Goal: Task Accomplishment & Management: Manage account settings

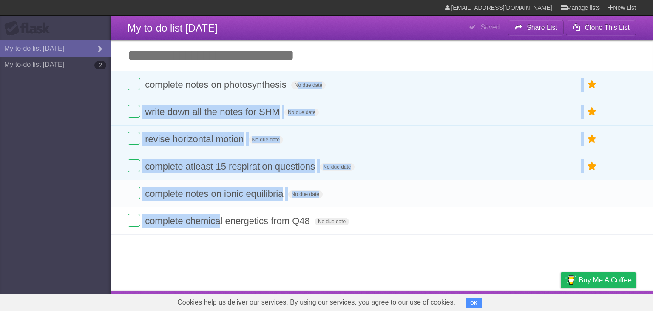
click at [221, 274] on article "**********" at bounding box center [326, 145] width 653 height 290
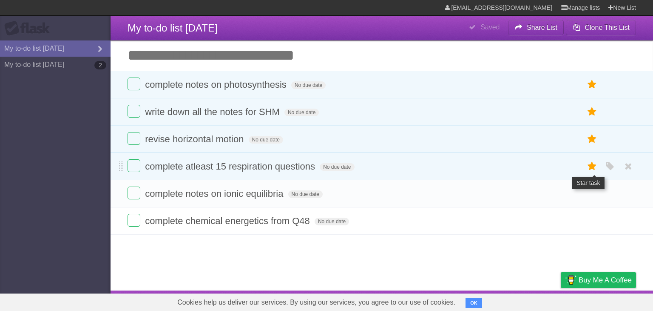
click at [595, 169] on icon at bounding box center [593, 166] width 12 height 14
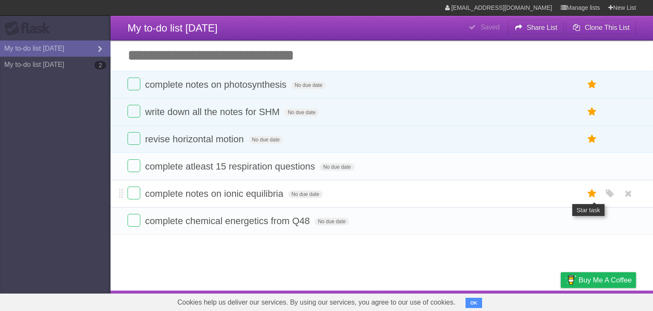
click at [595, 194] on icon at bounding box center [593, 193] width 12 height 14
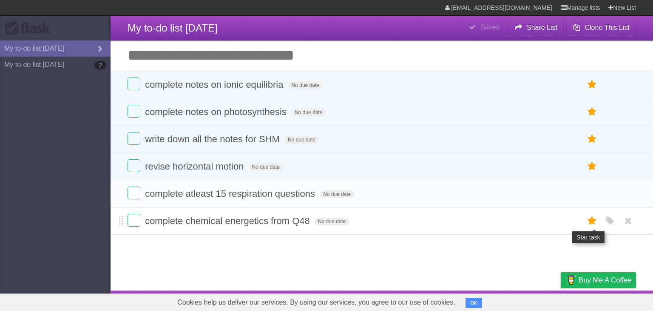
click at [591, 223] on icon at bounding box center [593, 221] width 12 height 14
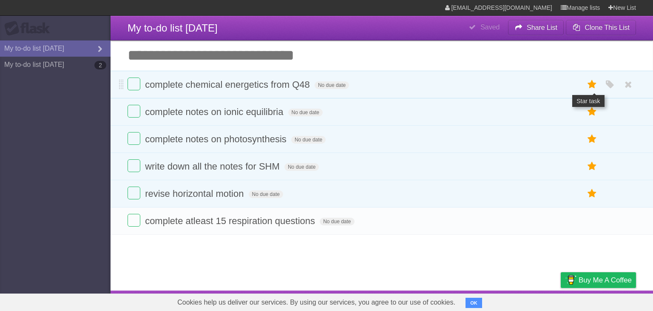
click at [590, 86] on icon at bounding box center [593, 84] width 12 height 14
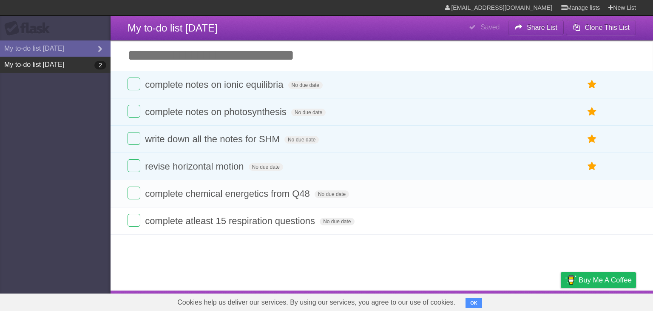
click at [71, 62] on link "My to-do list [DATE] 2" at bounding box center [55, 65] width 111 height 16
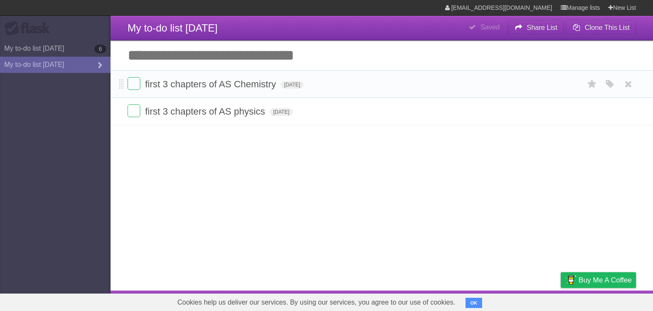
click at [279, 83] on form "first 3 chapters of AS Chemistry [DATE] White Red Blue Green Purple Orange" at bounding box center [382, 84] width 509 height 14
click at [304, 84] on span "[DATE]" at bounding box center [292, 85] width 23 height 8
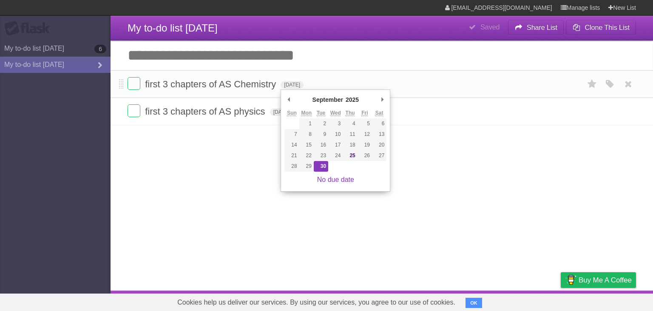
click at [360, 83] on form "first 3 chapters of AS Chemistry [DATE] White Red Blue Green Purple Orange" at bounding box center [382, 84] width 509 height 14
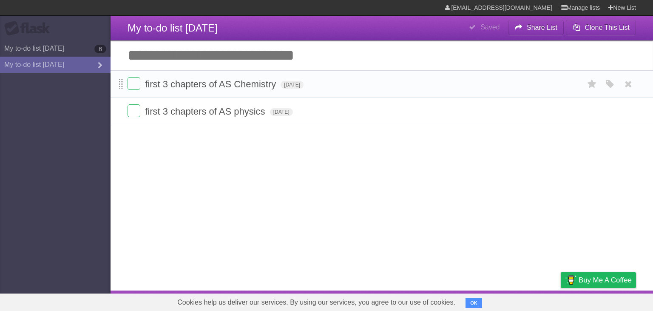
click at [122, 86] on span at bounding box center [121, 84] width 5 height 10
click at [88, 49] on link "My to-do list [DATE] 6" at bounding box center [55, 48] width 111 height 16
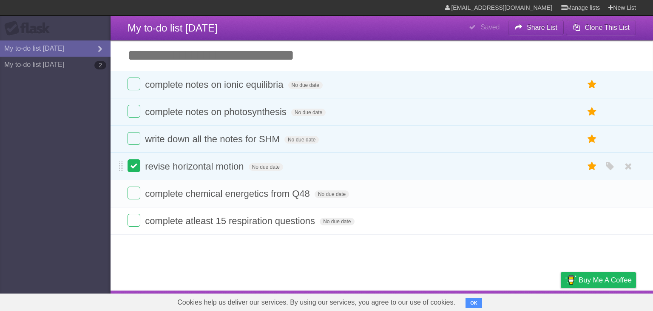
click at [136, 168] on label at bounding box center [134, 165] width 13 height 13
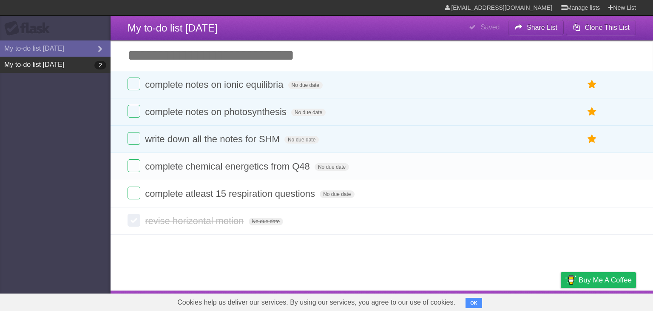
click at [71, 63] on link "My to-do list [DATE] 2" at bounding box center [55, 65] width 111 height 16
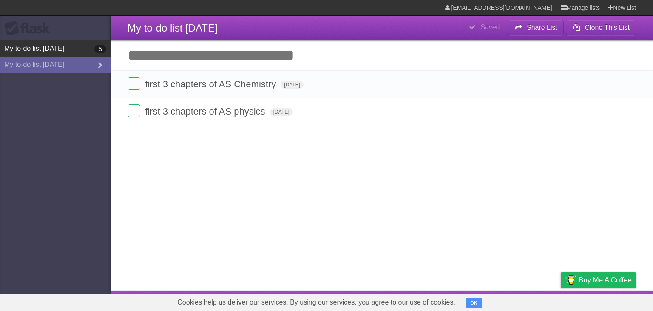
click at [60, 46] on link "My to-do list [DATE] 5" at bounding box center [55, 48] width 111 height 16
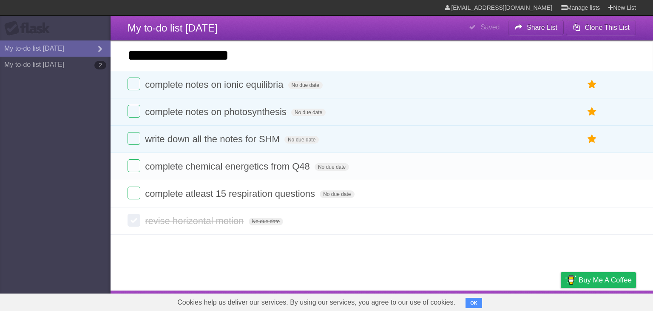
type input "**********"
click input "*********" at bounding box center [0, 0] width 0 height 0
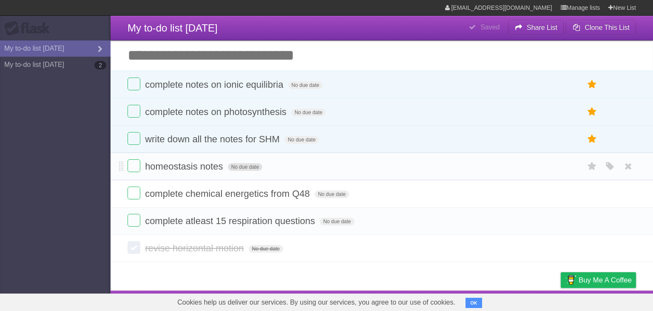
click at [237, 168] on span "No due date" at bounding box center [245, 167] width 34 height 8
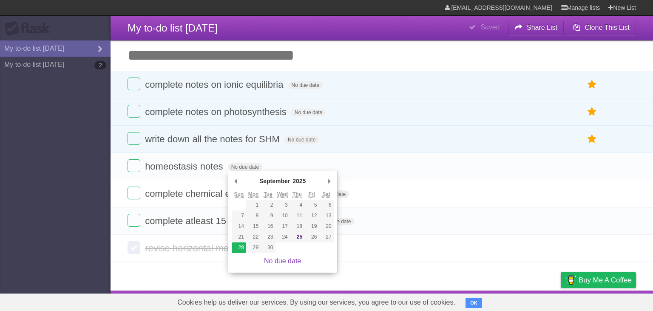
type span "[DATE]"
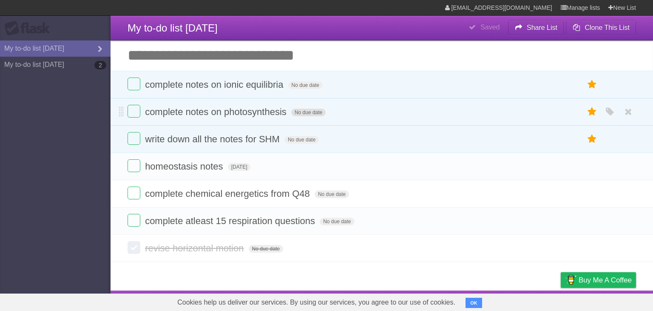
click at [308, 113] on span "No due date" at bounding box center [308, 112] width 34 height 8
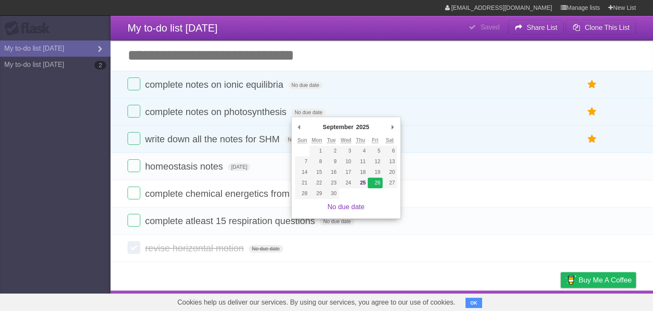
type span "[DATE]"
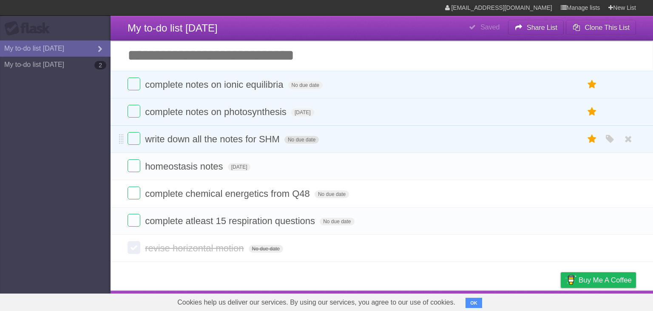
click at [304, 139] on span "No due date" at bounding box center [302, 140] width 34 height 8
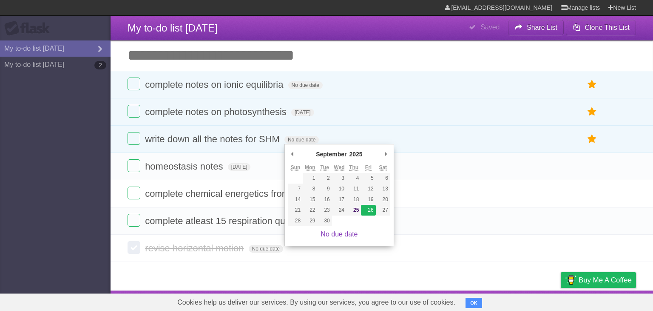
type span "[DATE]"
